Goal: Task Accomplishment & Management: Manage account settings

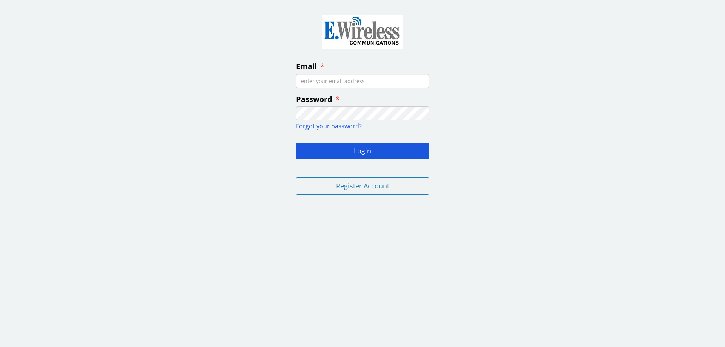
type input "T"
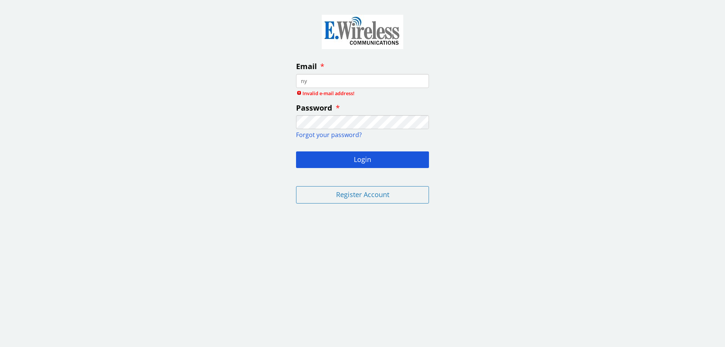
type input "n"
type input "t"
type input "[EMAIL_ADDRESS][DOMAIN_NAME]"
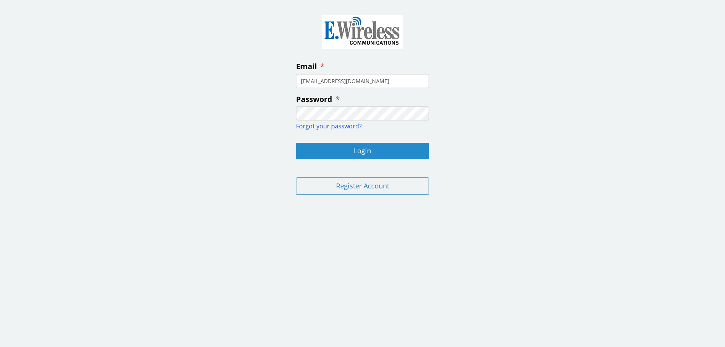
click at [362, 150] on button "Login" at bounding box center [362, 151] width 133 height 17
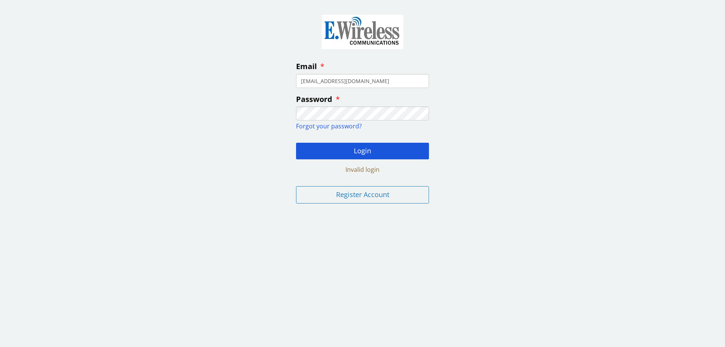
click at [271, 132] on div "Email Tanyananette@yahoo.com Password Forgot your password? Login Invalid login…" at bounding box center [362, 108] width 725 height 204
click at [334, 152] on button "Login" at bounding box center [362, 151] width 133 height 17
click at [368, 157] on button "Login" at bounding box center [362, 151] width 133 height 17
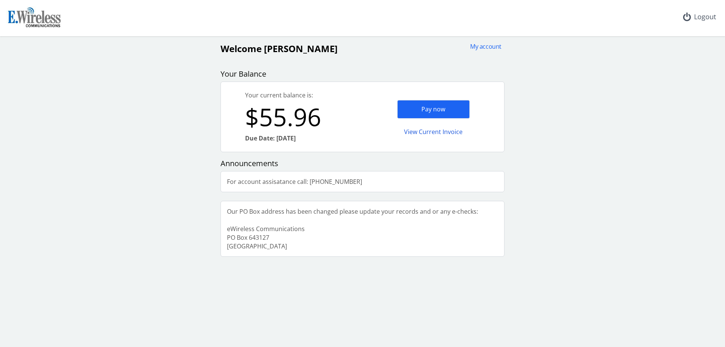
click at [440, 107] on div "Pay now" at bounding box center [433, 109] width 73 height 19
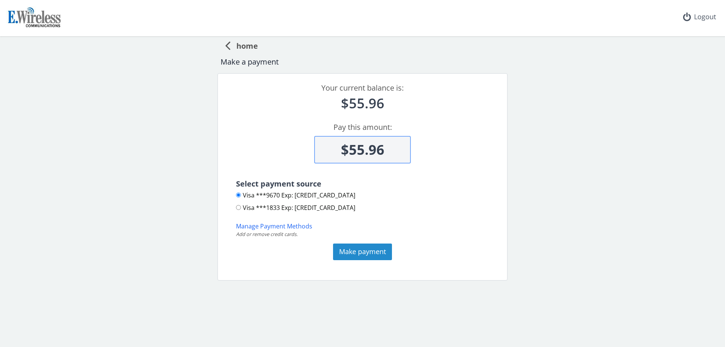
click at [357, 251] on button "Make payment" at bounding box center [362, 252] width 59 height 17
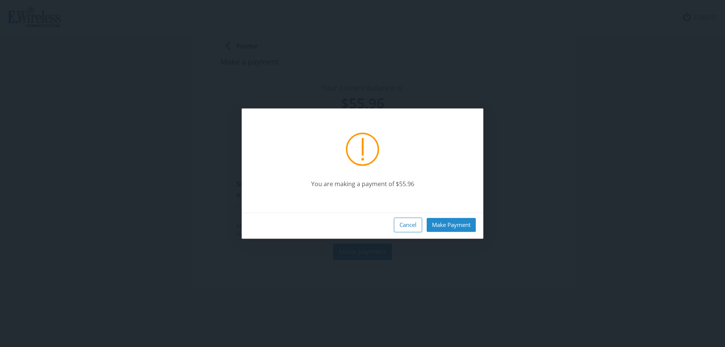
click at [451, 225] on button "Make Payment" at bounding box center [451, 225] width 49 height 14
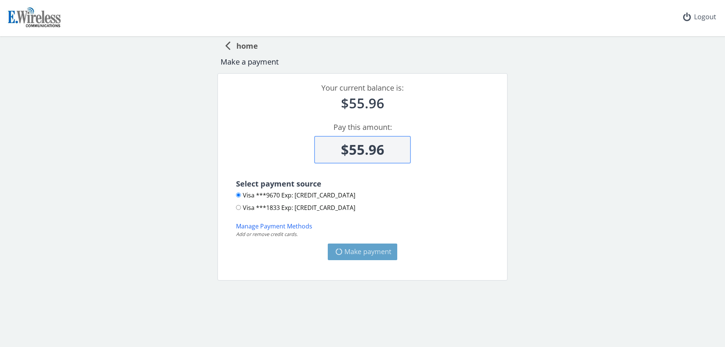
type input "$0"
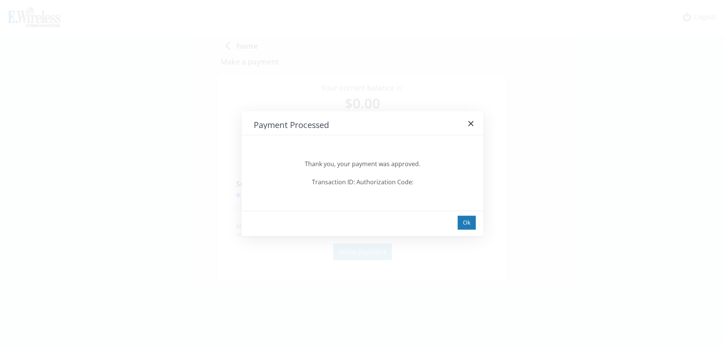
click at [464, 224] on div "Ok" at bounding box center [467, 223] width 18 height 14
